Goal: Task Accomplishment & Management: Complete application form

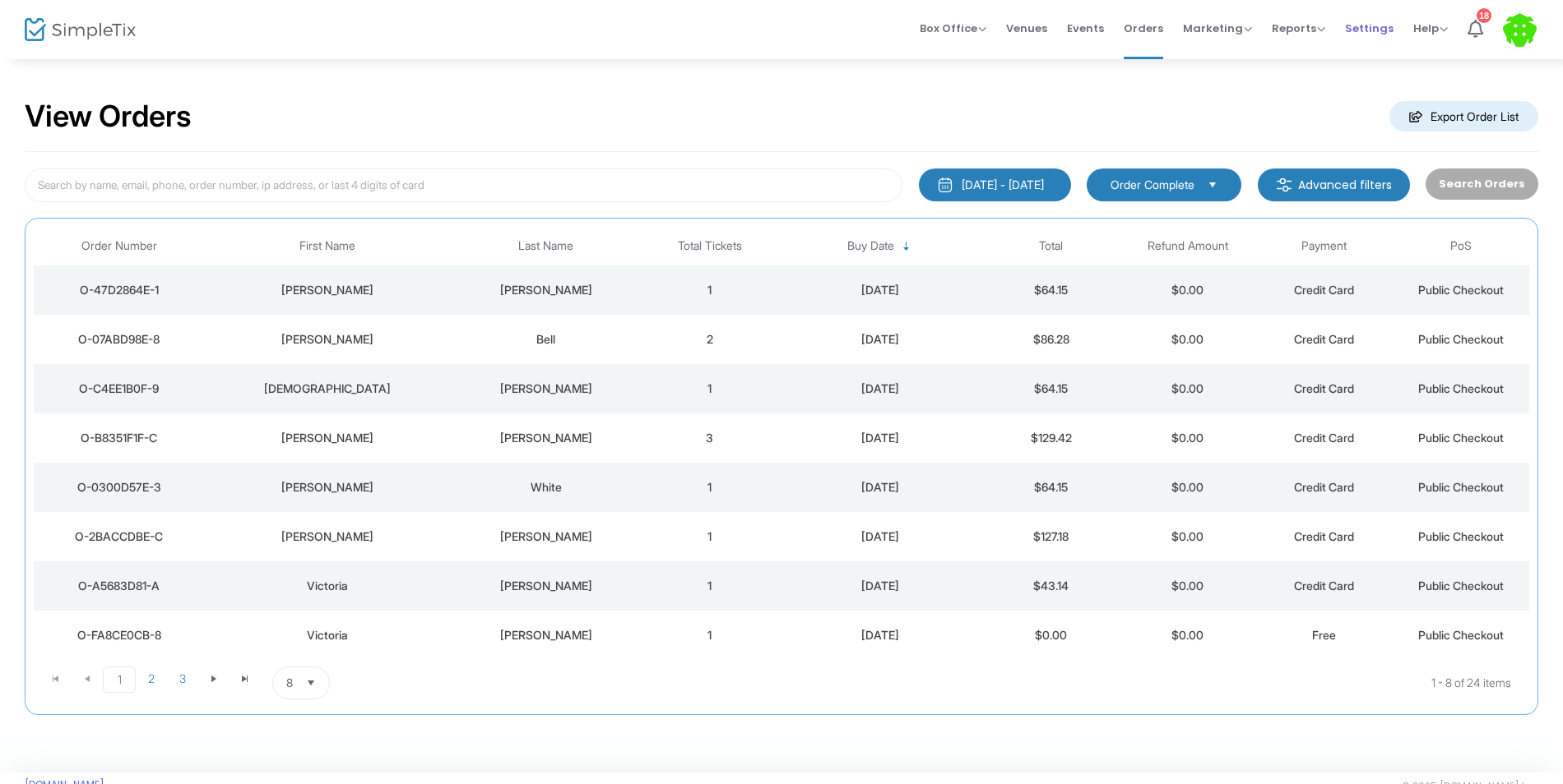
click at [1389, 33] on span "Settings" at bounding box center [1369, 28] width 49 height 42
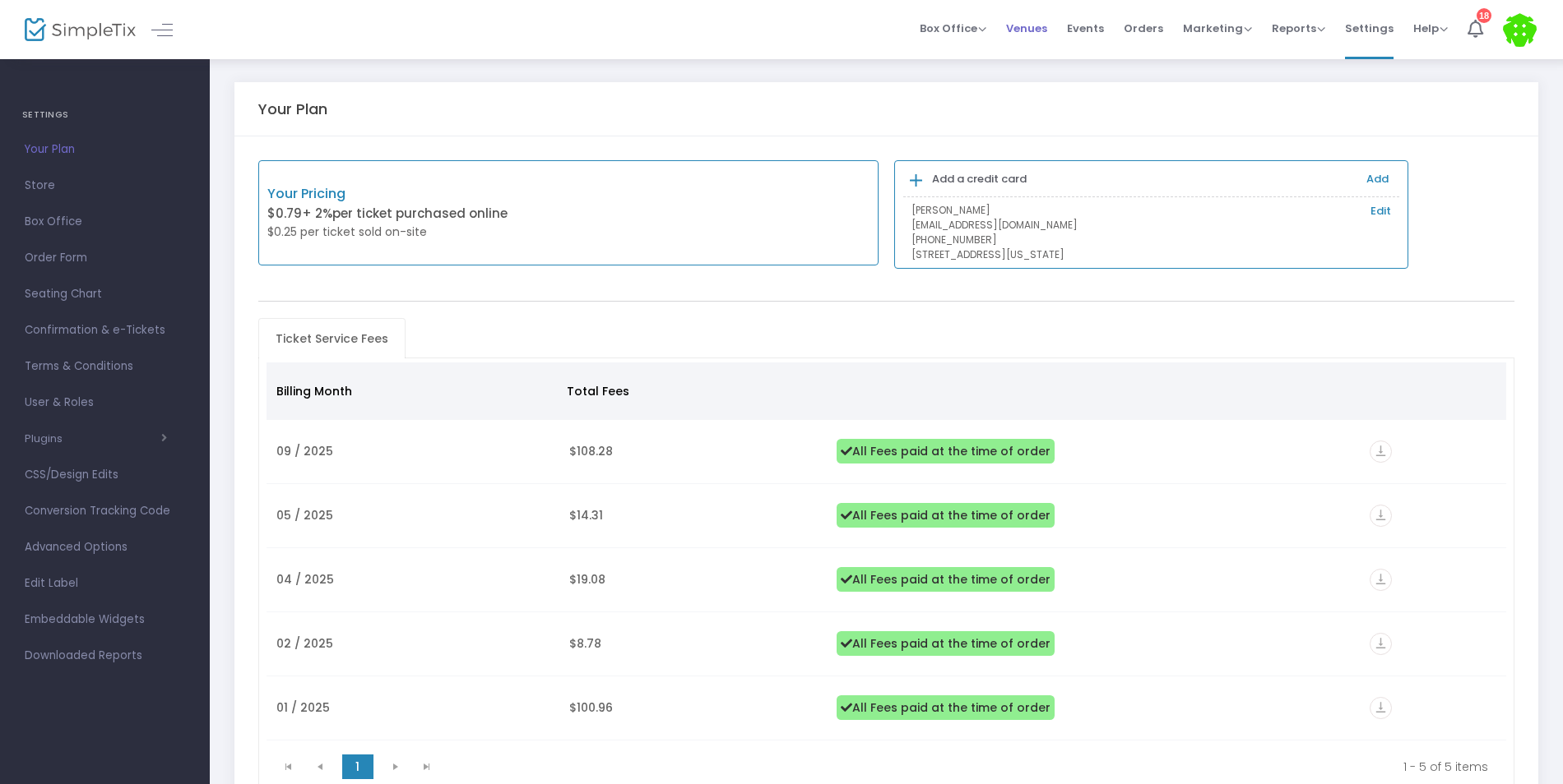
click at [1047, 37] on span "Venues" at bounding box center [1026, 28] width 41 height 42
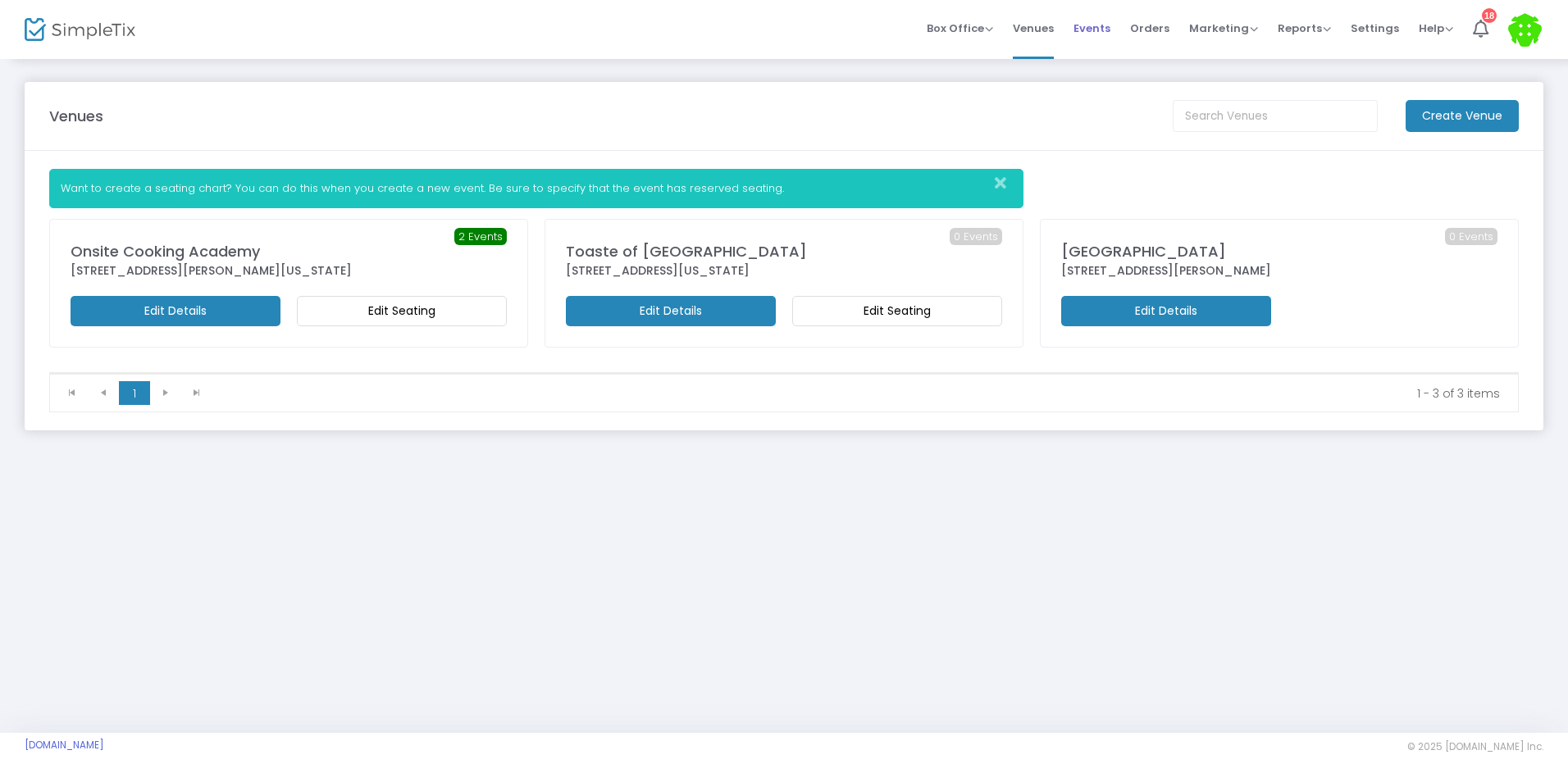
click at [1084, 35] on span "Events" at bounding box center [1092, 28] width 37 height 42
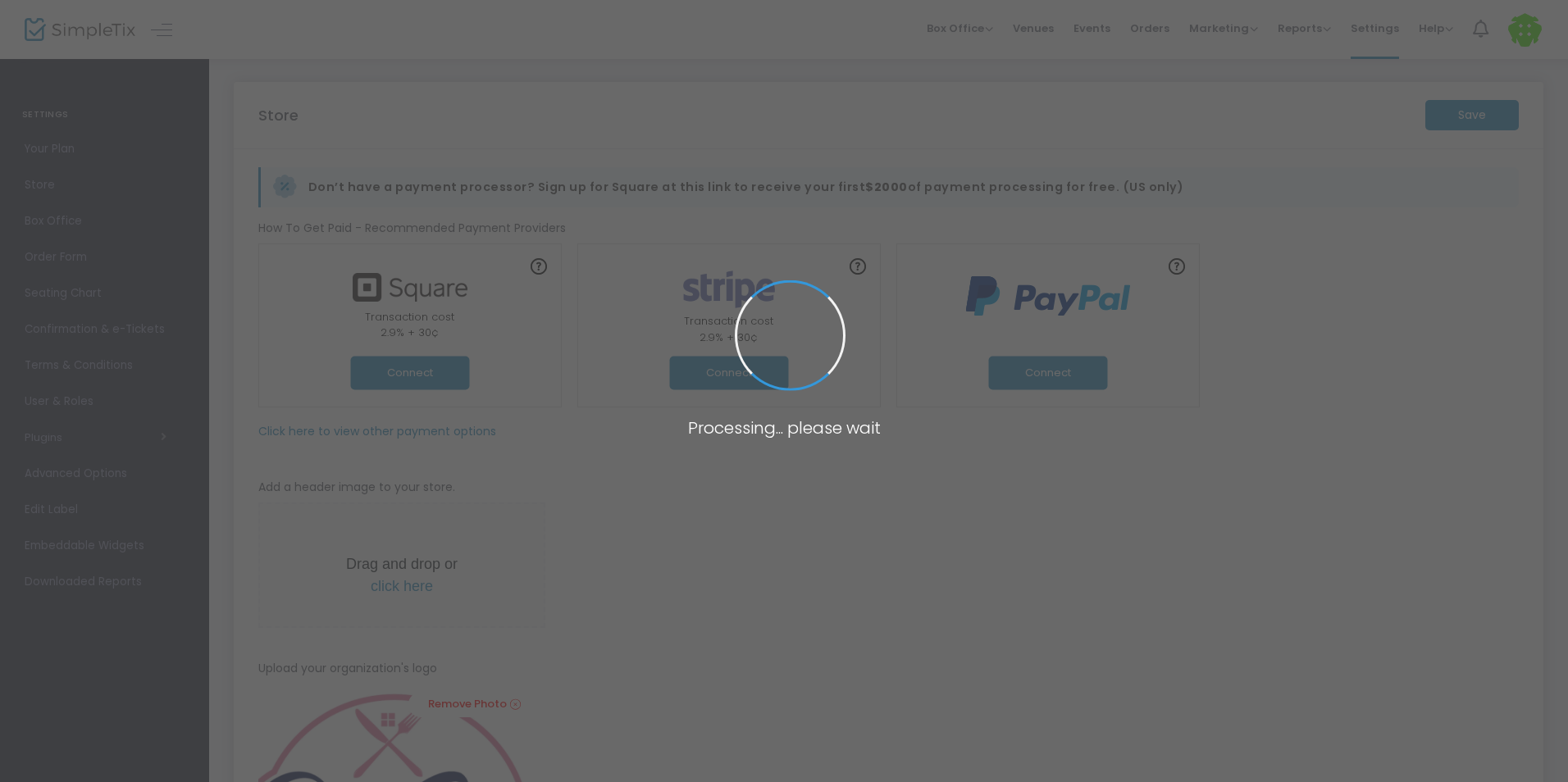
type input "[URL]"
radio input "true"
radio input "false"
radio input "true"
type input "OnSite Mobile Cook & Sip"
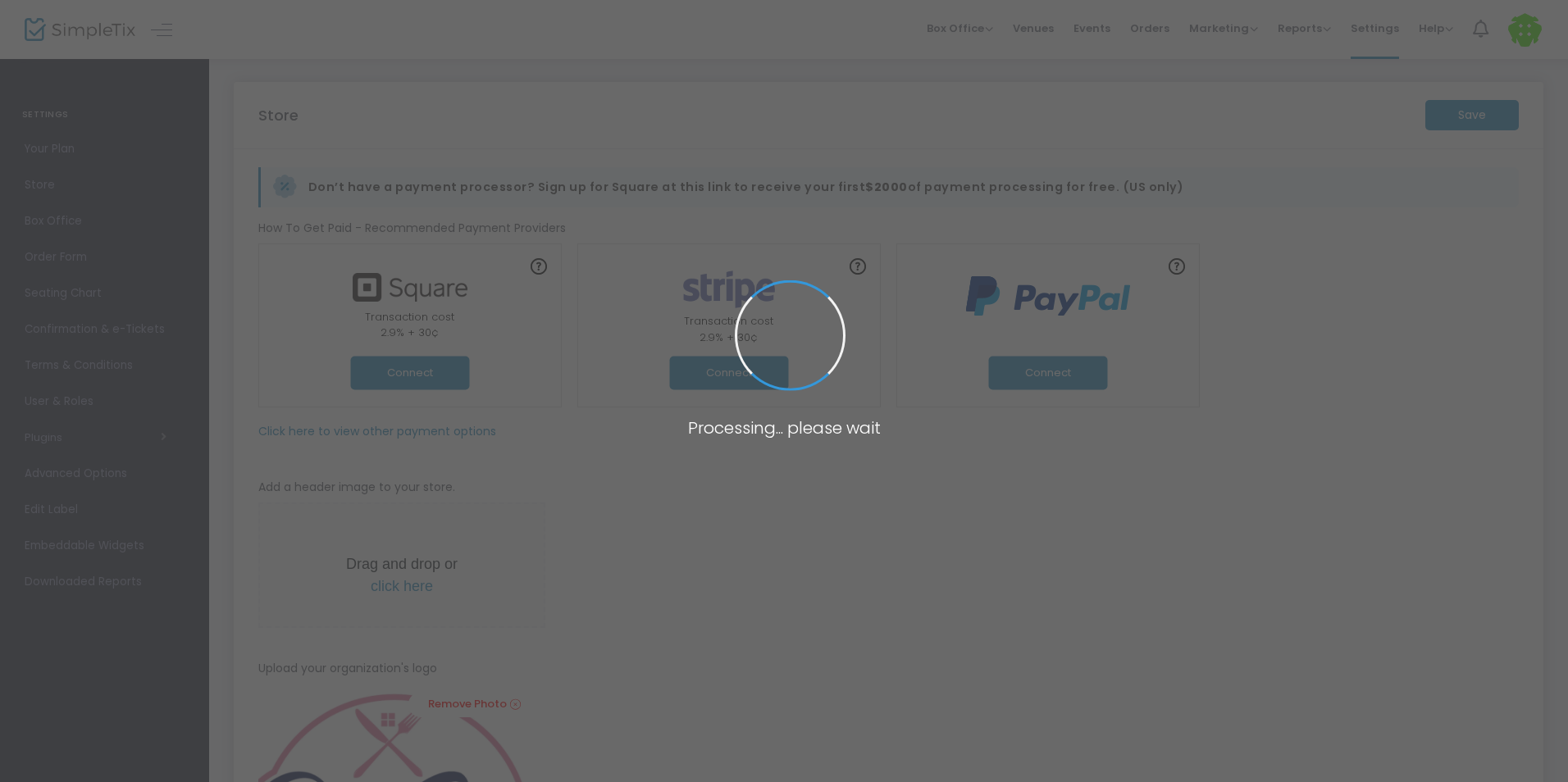
type input "[PHONE_NUMBER]"
type input "[DOMAIN_NAME][URL]"
type input "On_site007"
type input "(UTC-05:00) Eastern Time (US & Canada)"
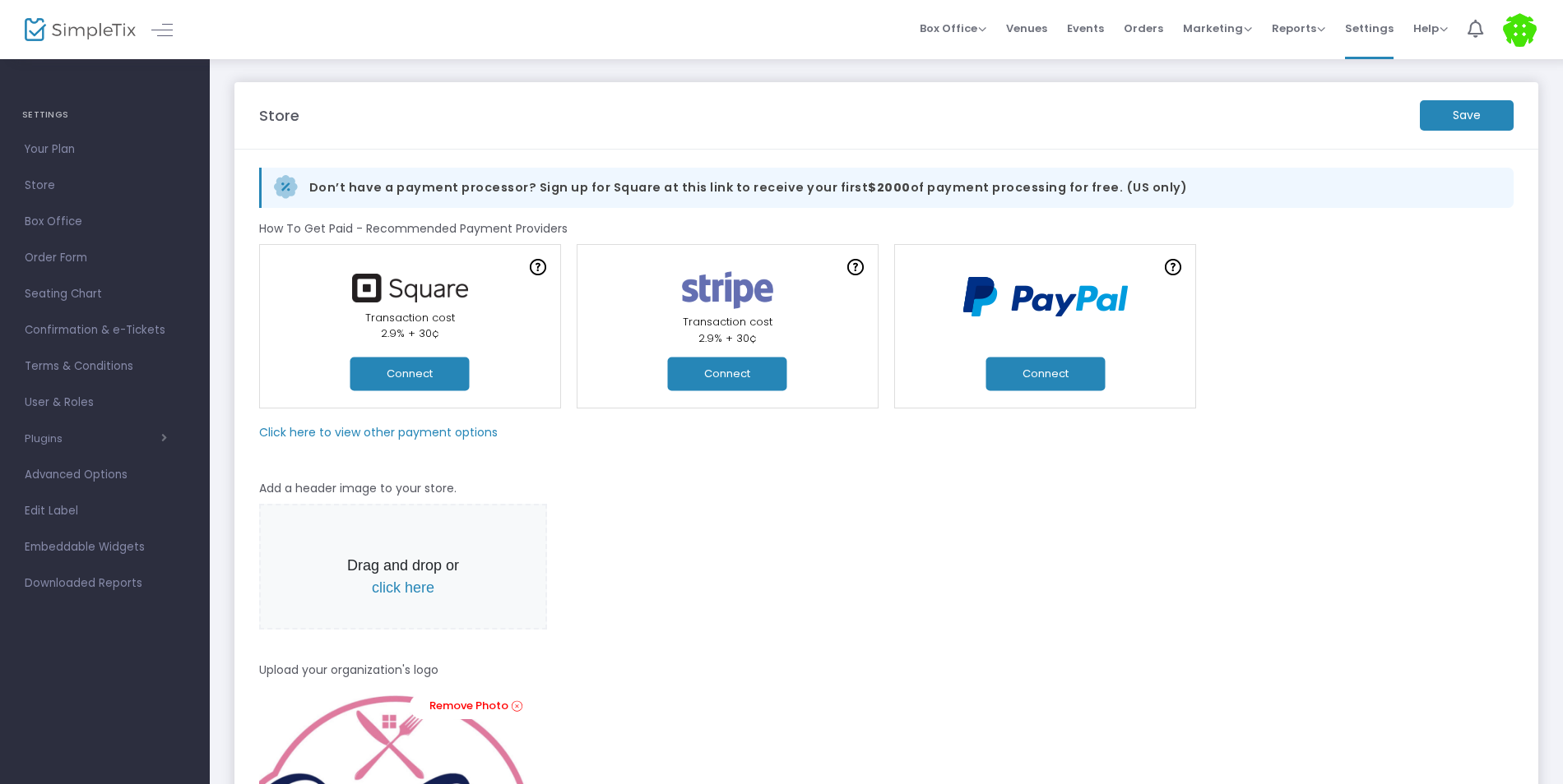
click at [1060, 379] on button "Connect" at bounding box center [1044, 374] width 119 height 34
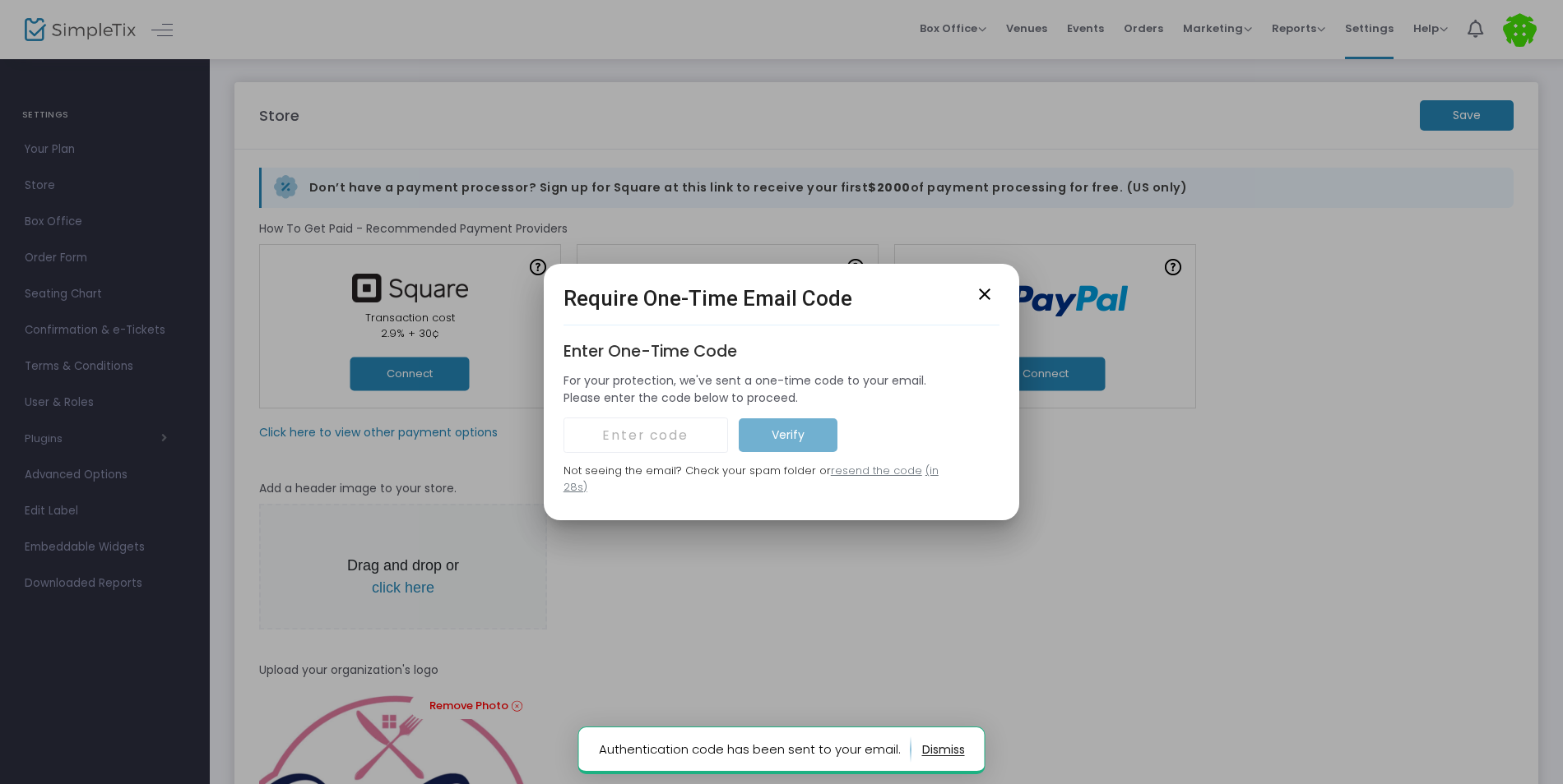
drag, startPoint x: 716, startPoint y: 739, endPoint x: 727, endPoint y: 726, distance: 17.0
click at [721, 733] on notifier-notification "Authentication code has been sent to your email." at bounding box center [782, 751] width 408 height 48
click at [984, 305] on mat-icon "close" at bounding box center [985, 295] width 20 height 20
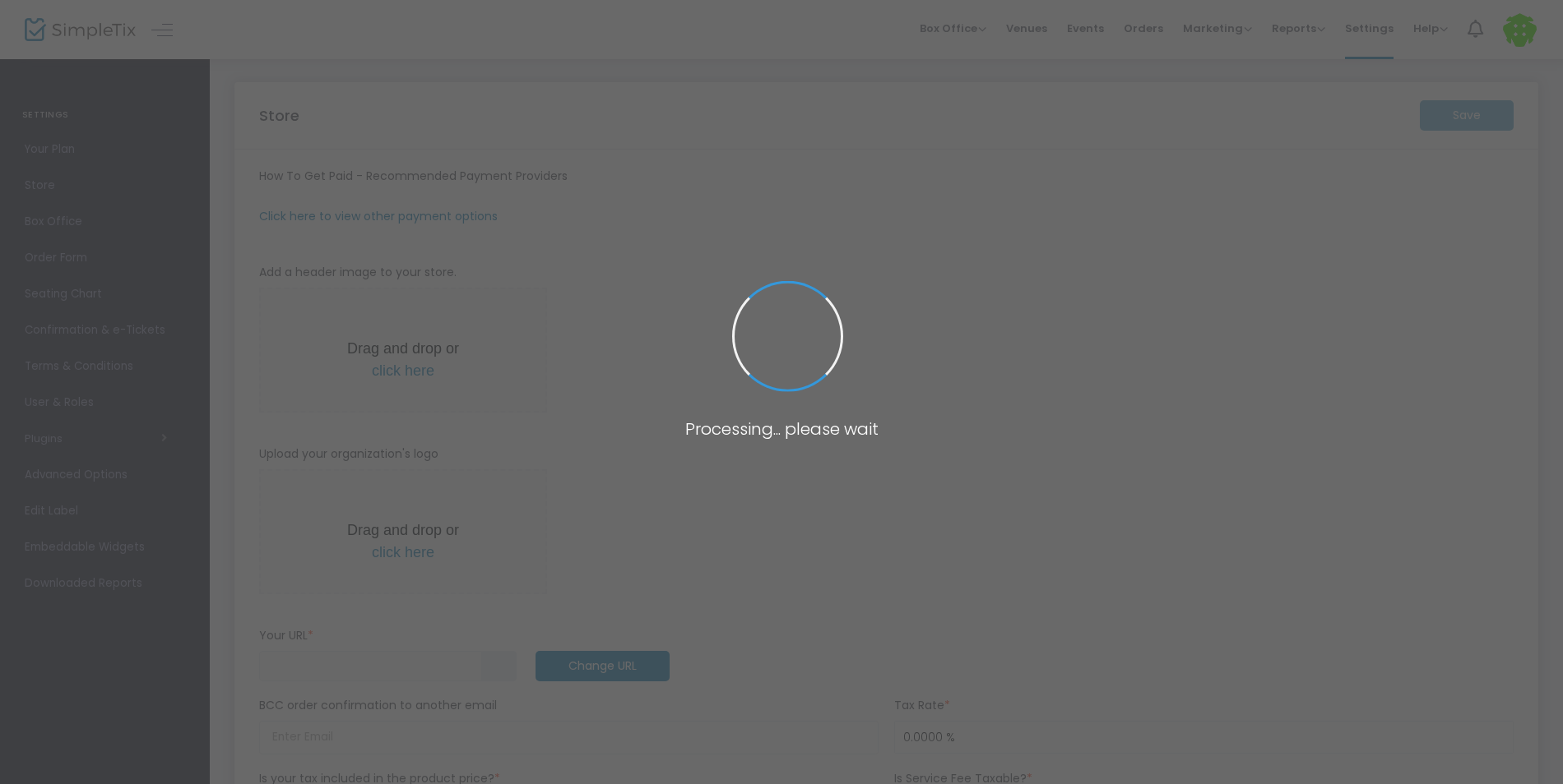
type input "[URL]"
radio input "true"
radio input "false"
radio input "true"
type input "OnSite Mobile Cook & Sip"
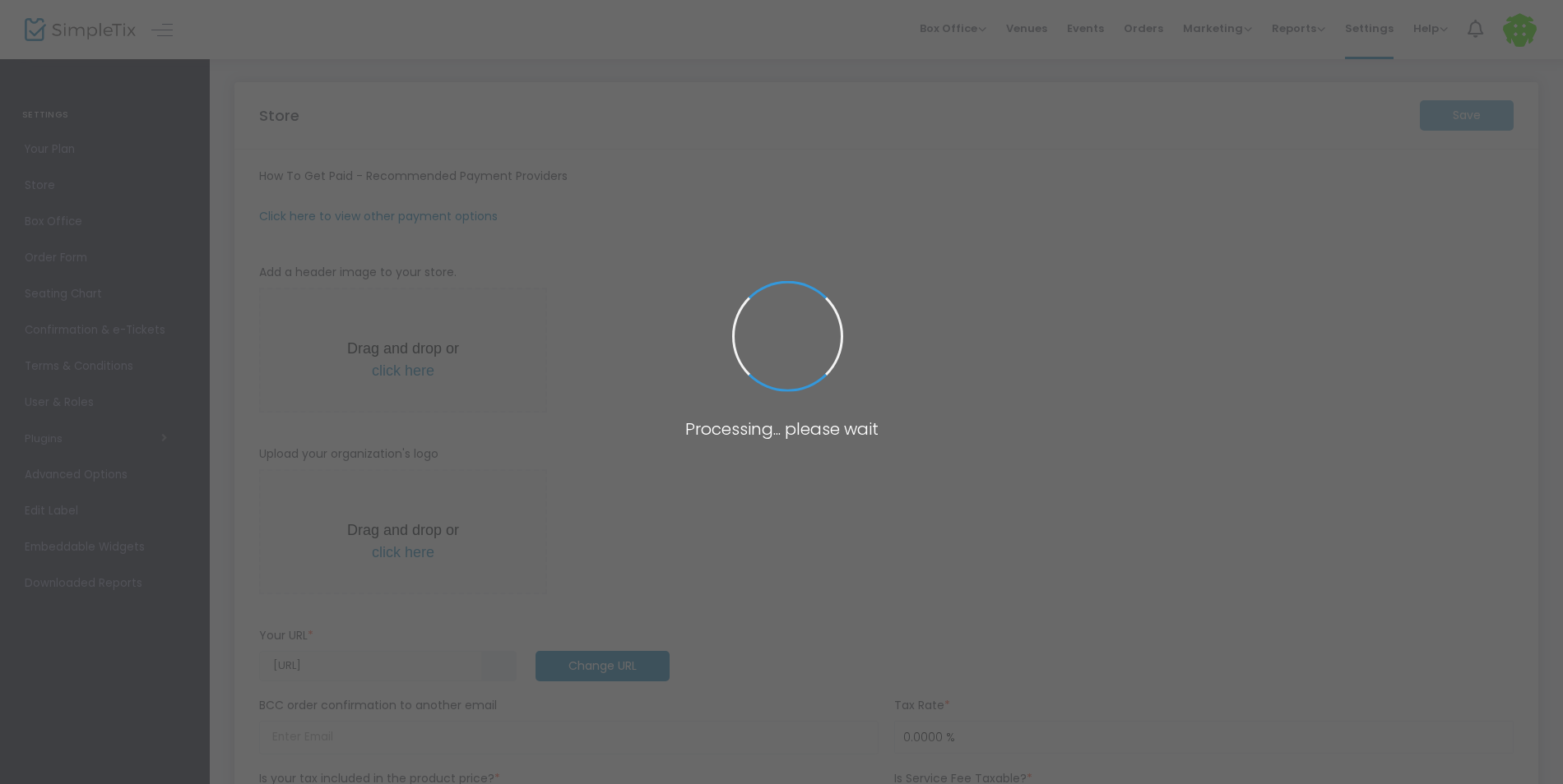
type input "[PHONE_NUMBER]"
type input "[DOMAIN_NAME][URL]"
type input "On_site007"
type input "(UTC-05:00) Eastern Time ([GEOGRAPHIC_DATA] & [GEOGRAPHIC_DATA])"
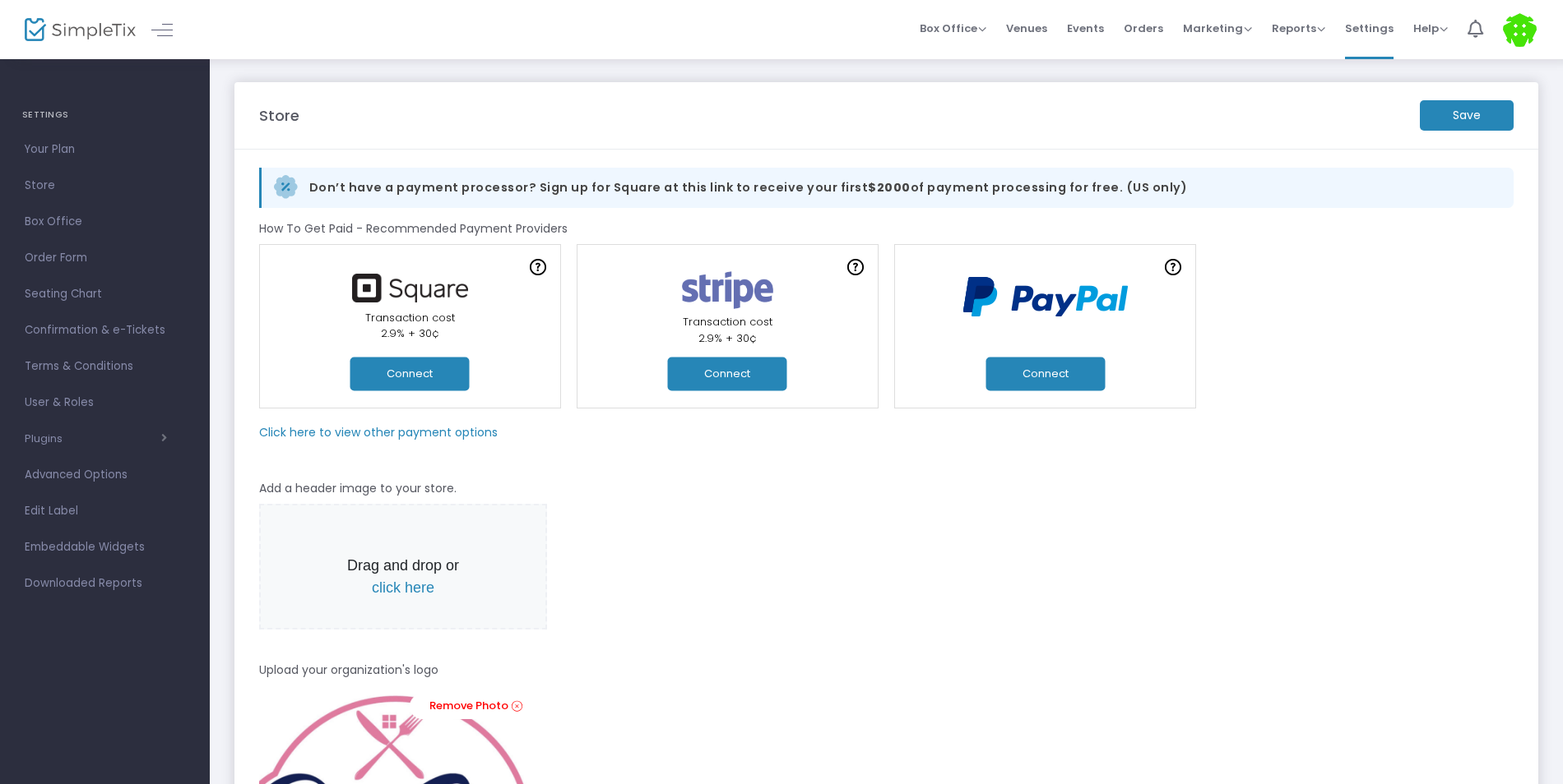
click at [1020, 372] on button "Connect" at bounding box center [1044, 374] width 119 height 34
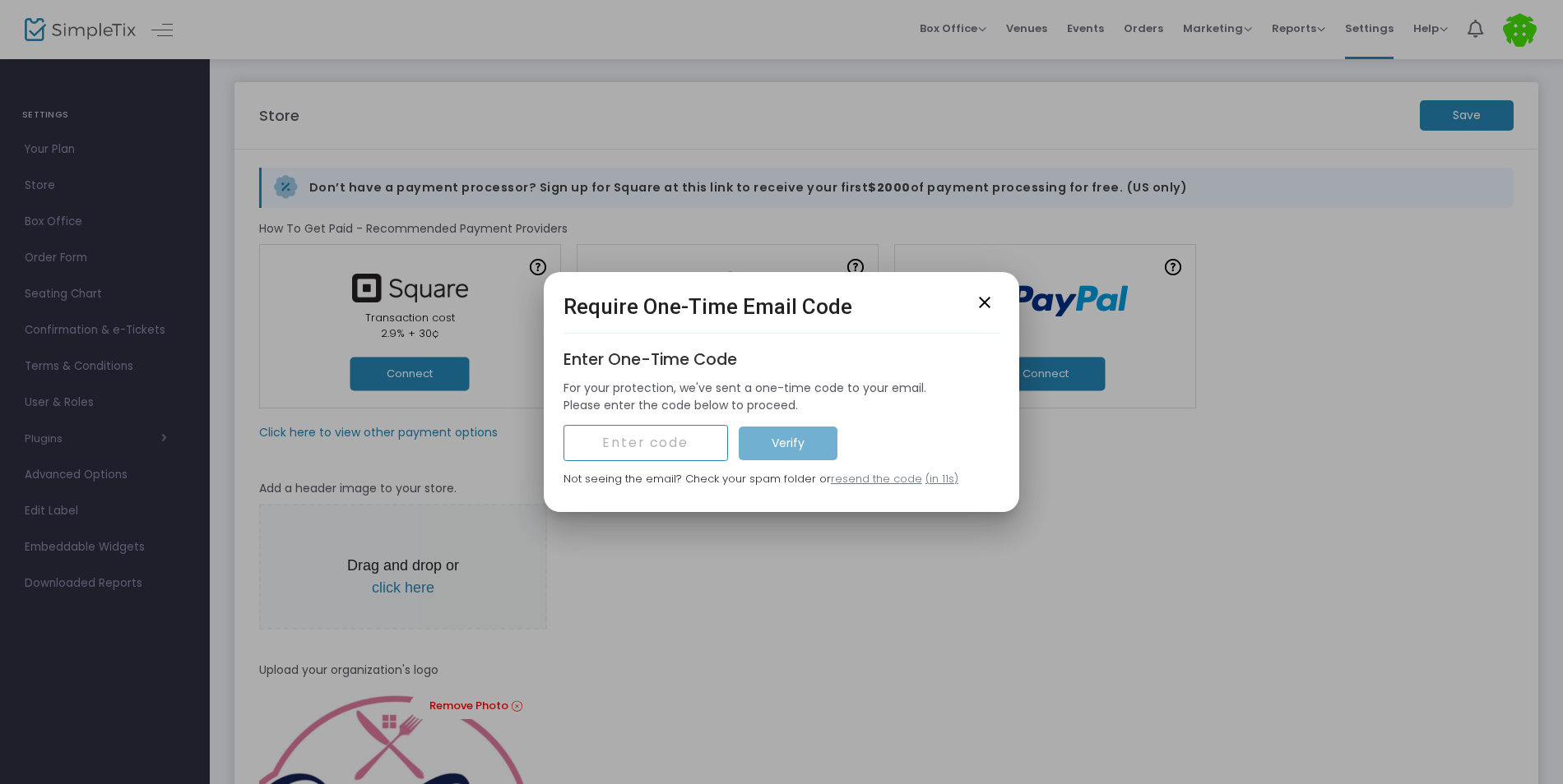
click at [658, 447] on input "text" at bounding box center [646, 443] width 165 height 36
type input "60593"
click at [750, 439] on m-button "Verify" at bounding box center [787, 443] width 99 height 34
drag, startPoint x: 684, startPoint y: 439, endPoint x: 308, endPoint y: 445, distance: 376.0
click at [308, 445] on div "Require One-Time Email Code close Enter One-Time Code For your protection, we'v…" at bounding box center [782, 392] width 1563 height 784
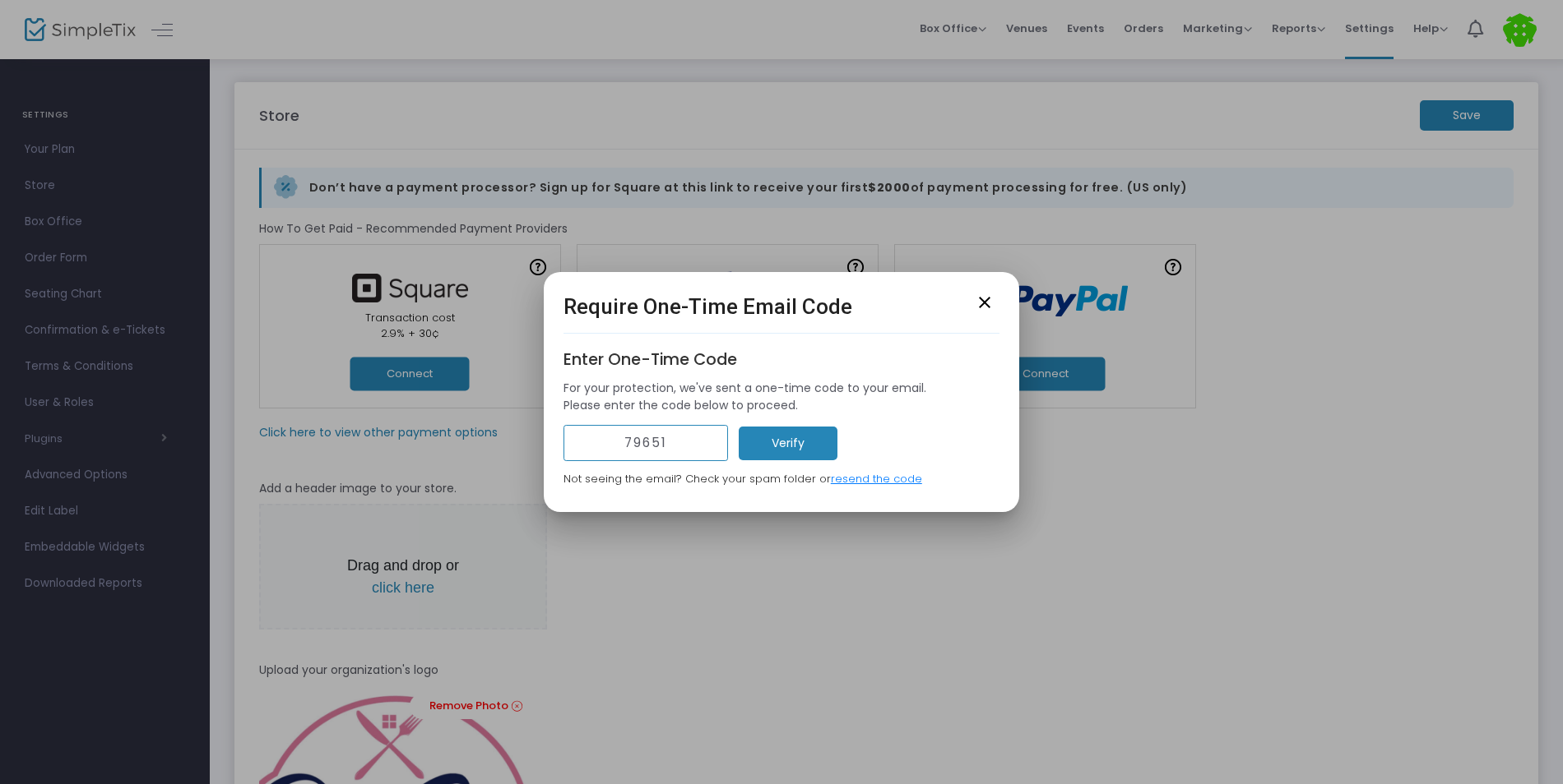
type input "79651"
click at [756, 427] on m-button "Verify" at bounding box center [787, 443] width 99 height 34
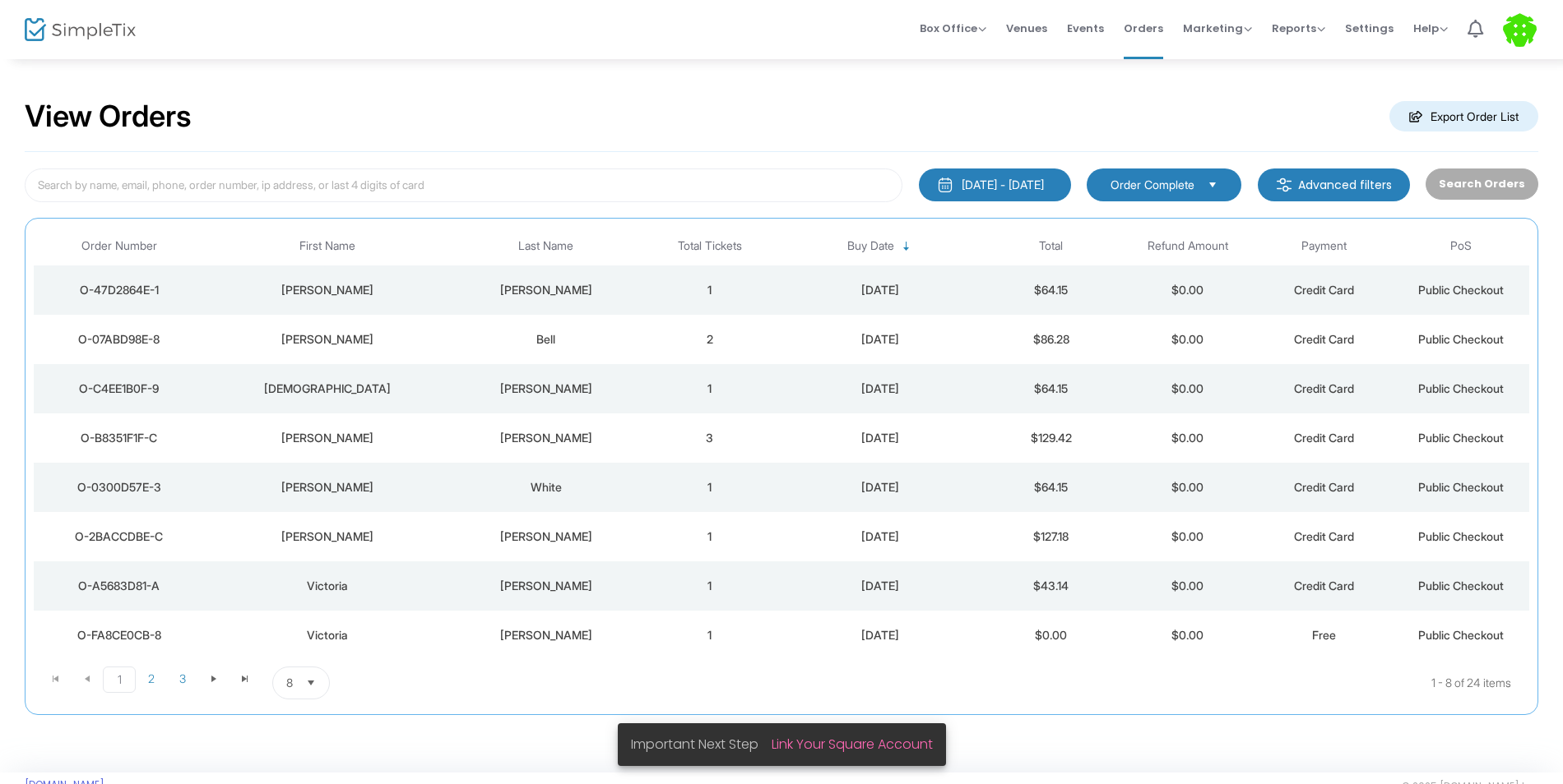
click at [44, 22] on img at bounding box center [80, 30] width 111 height 24
